Goal: Information Seeking & Learning: Learn about a topic

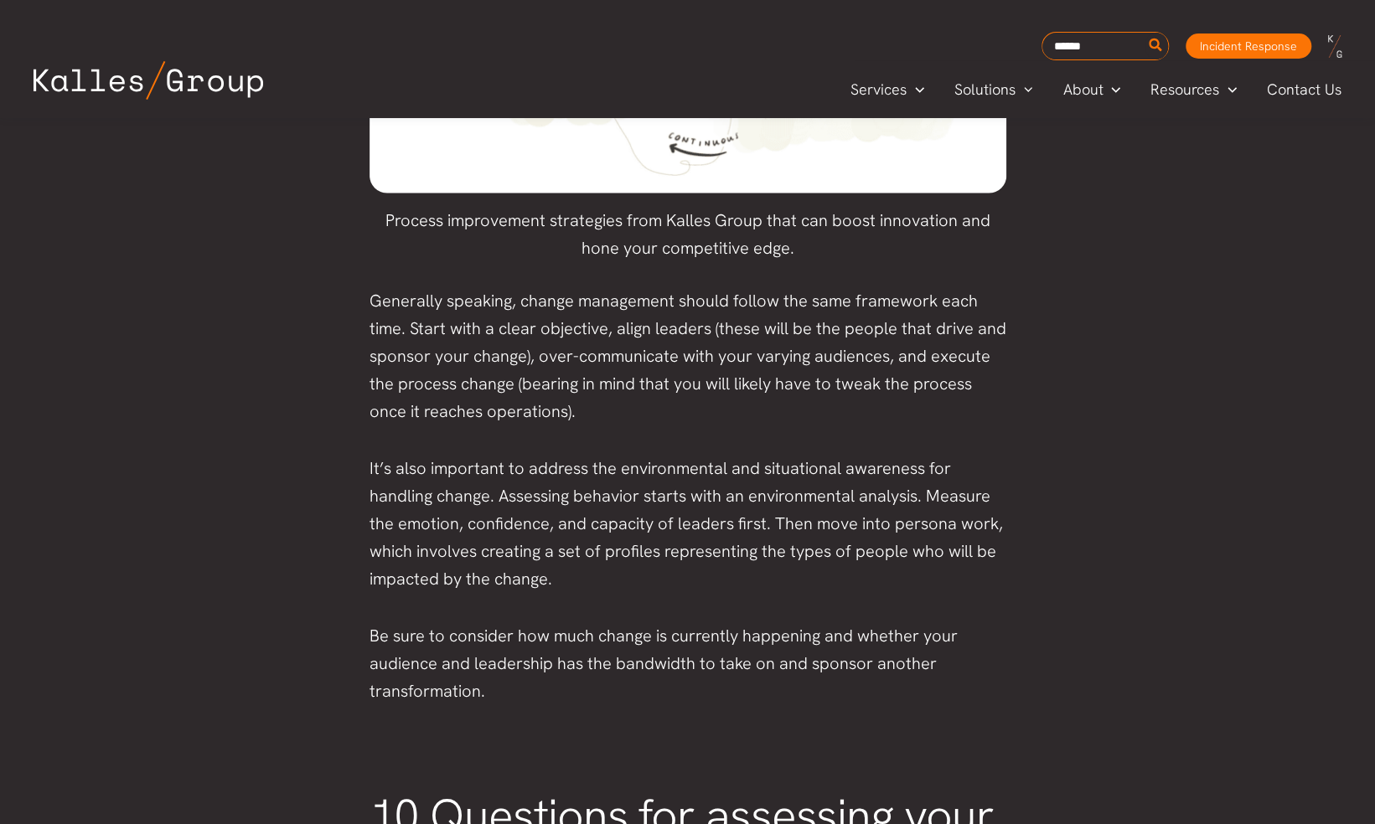
scroll to position [2591, 0]
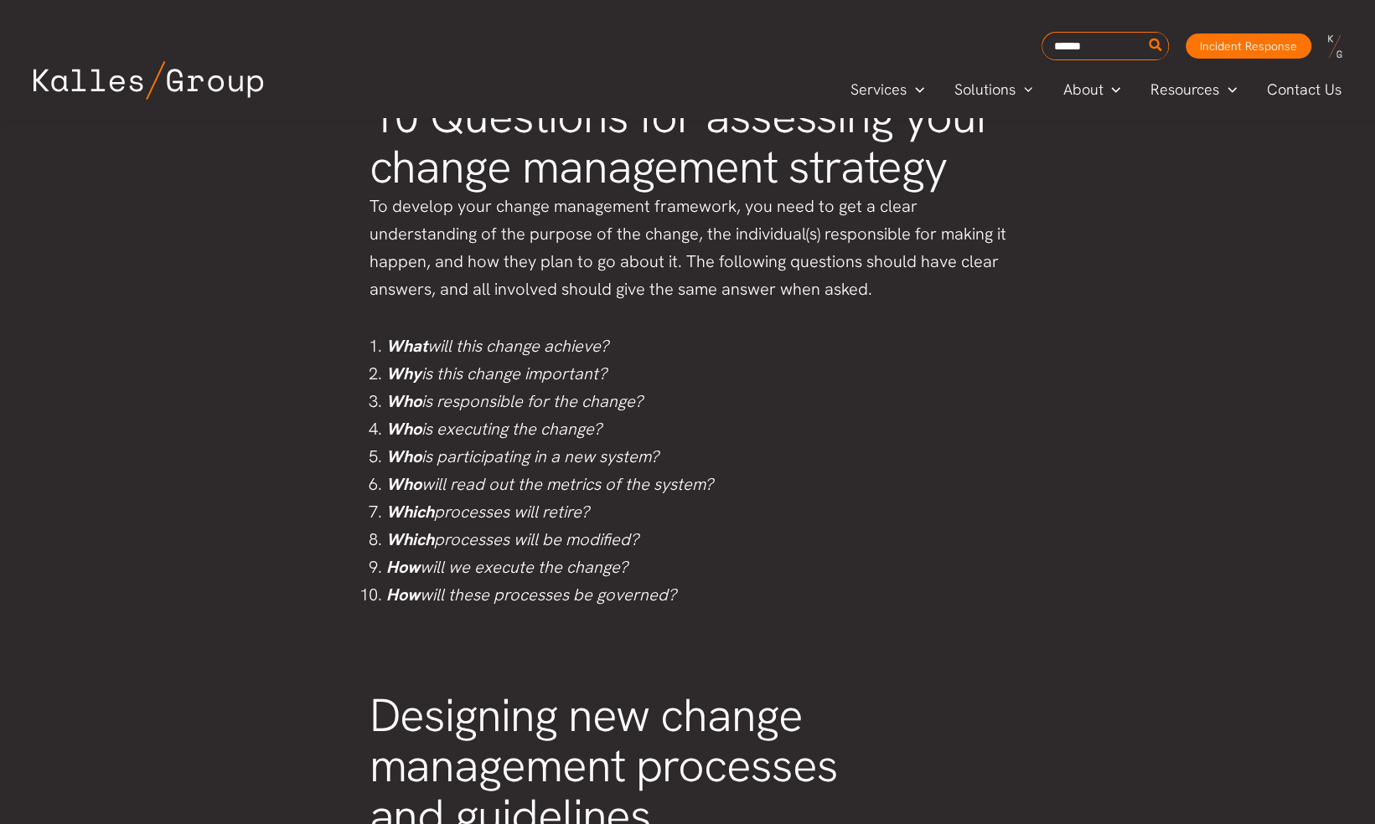
scroll to position [3289, 0]
drag, startPoint x: 378, startPoint y: 147, endPoint x: 731, endPoint y: 617, distance: 587.0
copy div "10 Questions for assessing your change management strategy To develop your chan…"
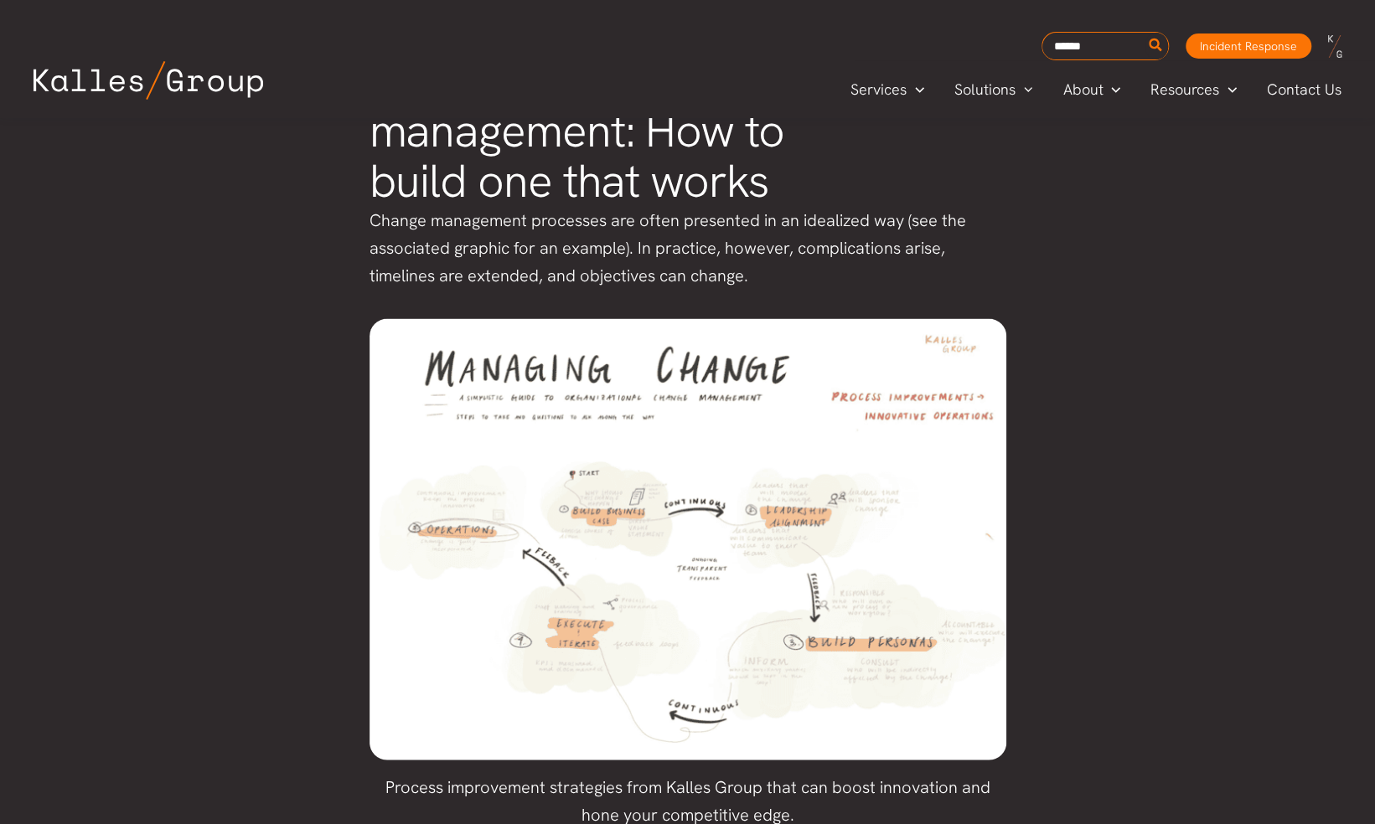
scroll to position [2023, 0]
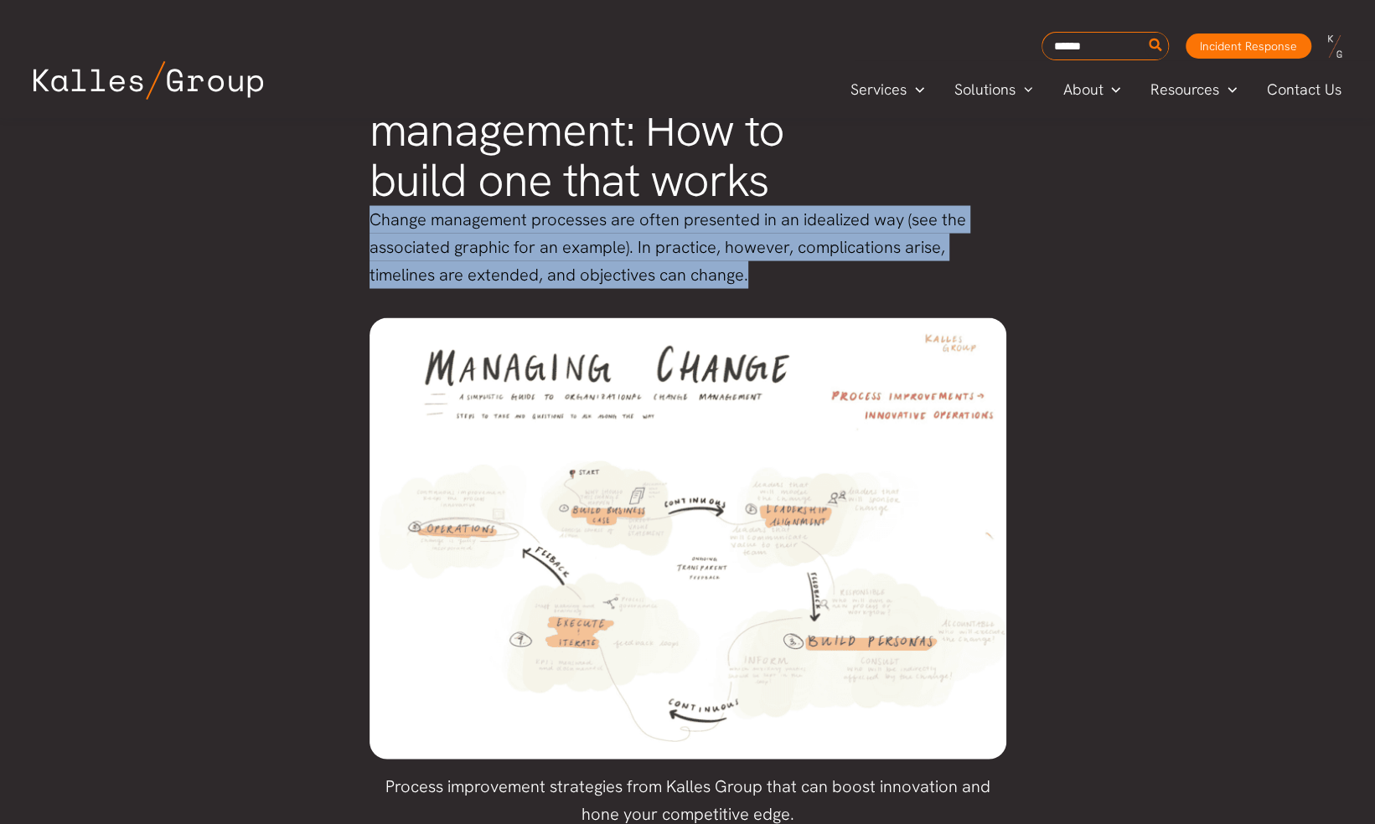
drag, startPoint x: 374, startPoint y: 245, endPoint x: 800, endPoint y: 300, distance: 429.9
click at [800, 288] on p "Change management processes are often presented in an idealized way (see the as…" at bounding box center [687, 246] width 637 height 83
copy span "Change management processes are often presented in an idealized way (see the as…"
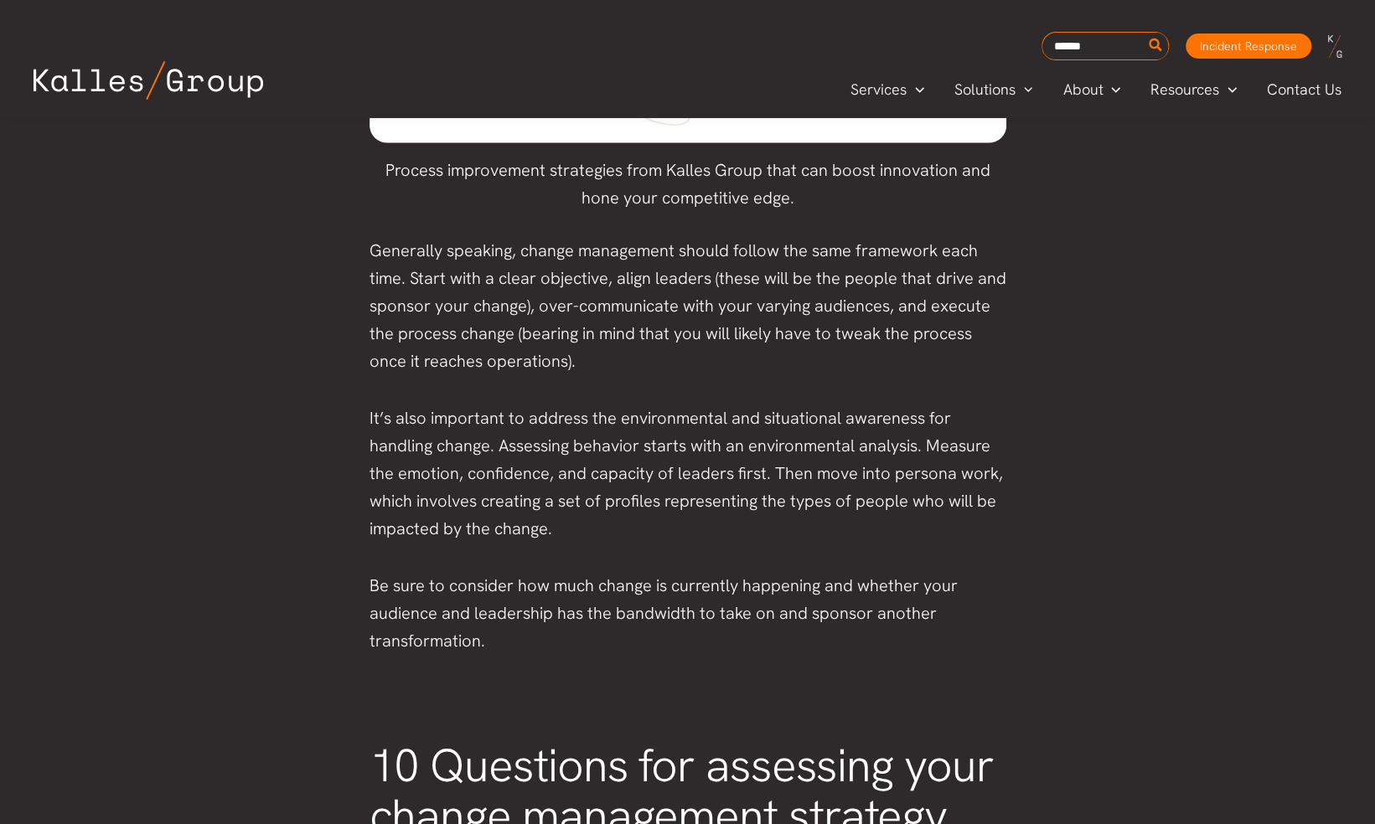
scroll to position [2640, 0]
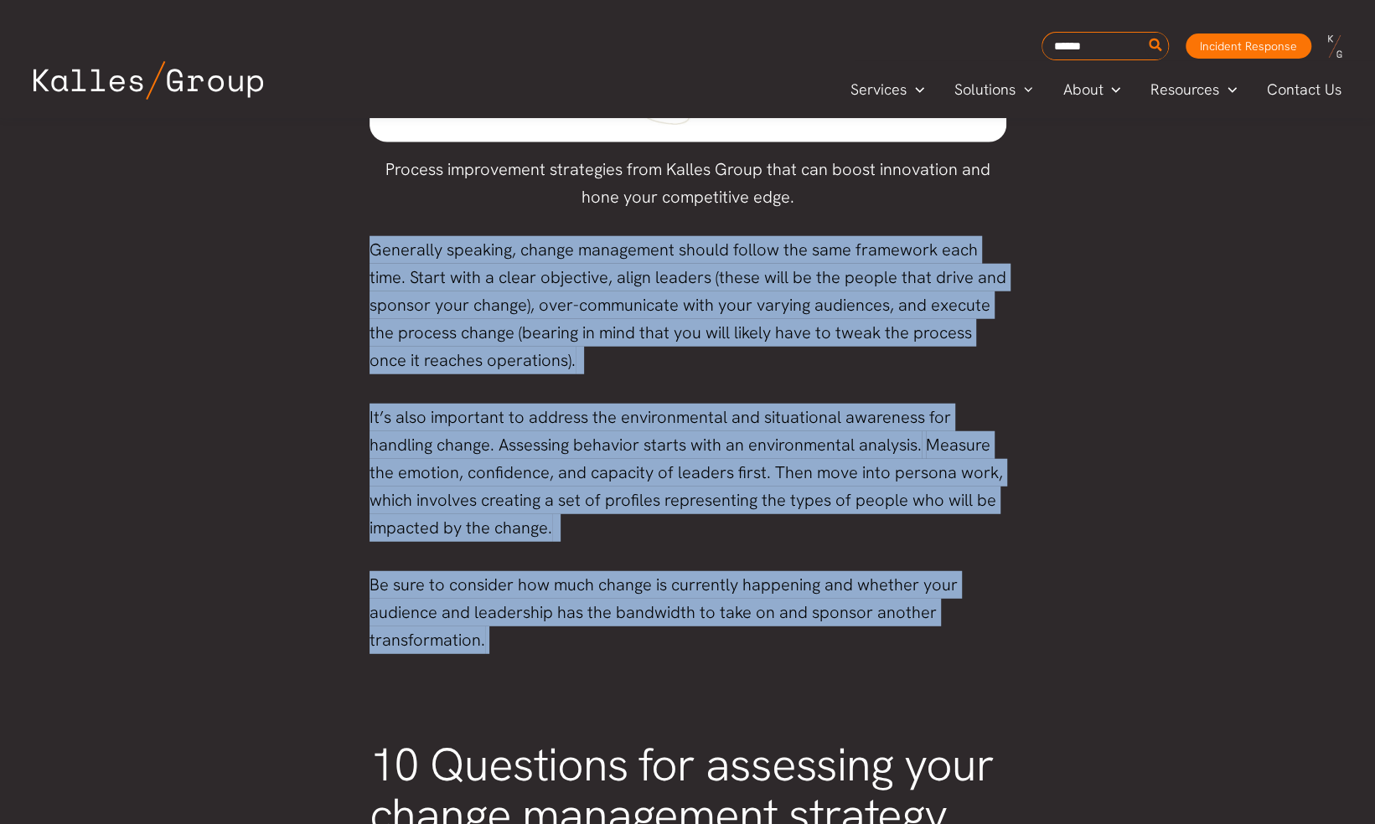
drag, startPoint x: 374, startPoint y: 276, endPoint x: 718, endPoint y: 655, distance: 512.5
click at [718, 655] on div "Change is an ongoing, organization-wide practice that drives innovation and com…" at bounding box center [687, 134] width 637 height 3873
copy div "Generally speaking, change management should follow the same framework each tim…"
